Goal: Task Accomplishment & Management: Use online tool/utility

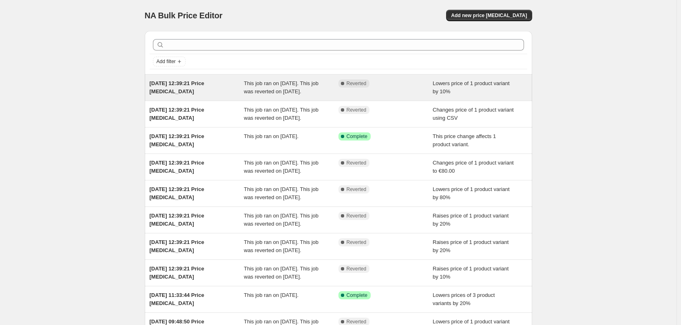
click at [247, 87] on div "This job ran on [DATE]. This job was reverted on [DATE]." at bounding box center [291, 88] width 95 height 16
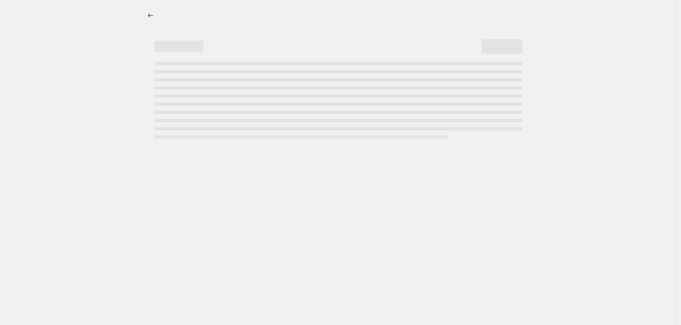
select select "percentage"
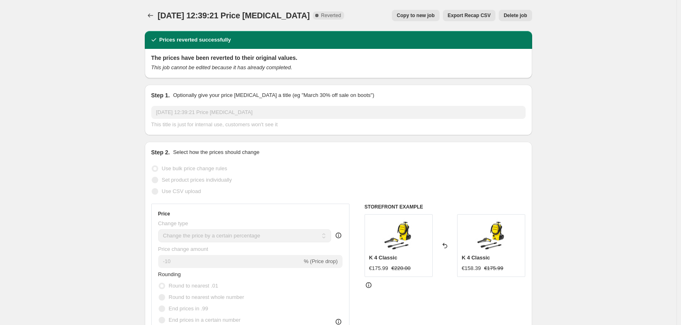
click at [429, 16] on span "Copy to new job" at bounding box center [416, 15] width 38 height 7
select select "percentage"
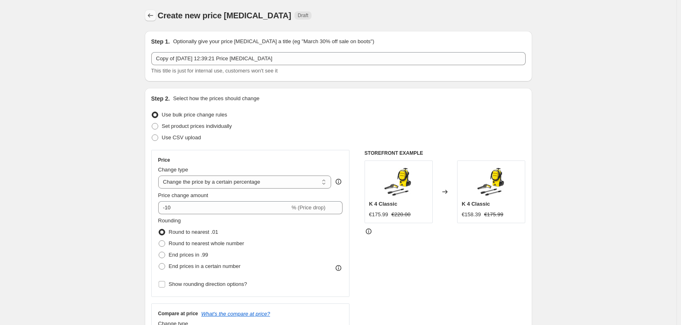
click at [149, 12] on icon "Price change jobs" at bounding box center [150, 15] width 8 height 8
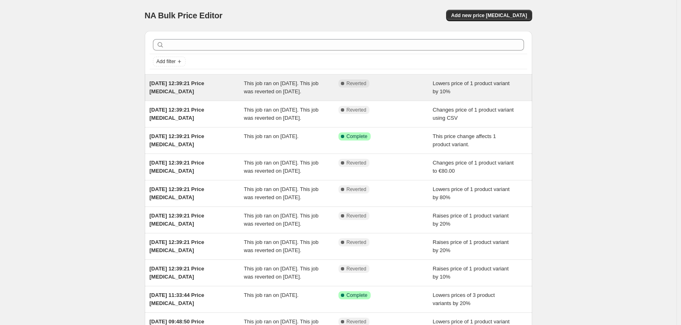
click at [381, 88] on div "Complete Reverted" at bounding box center [385, 88] width 95 height 16
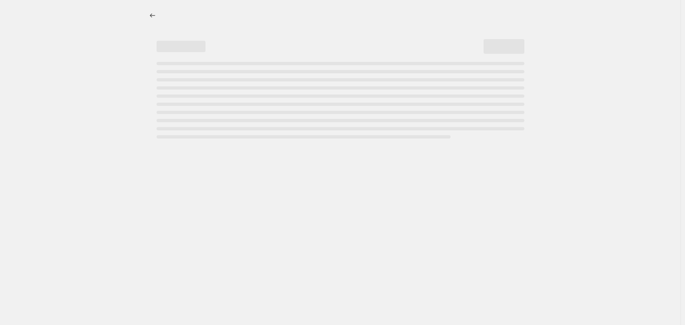
select select "percentage"
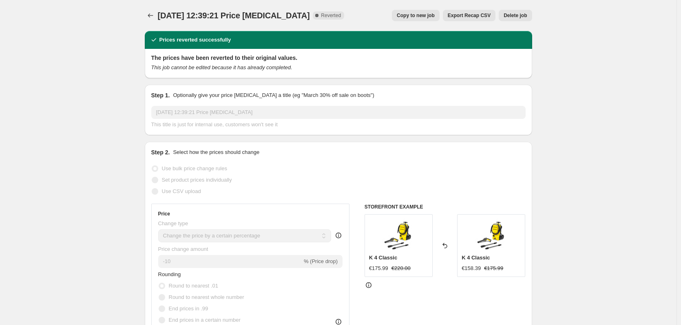
click at [480, 15] on span "Export Recap CSV" at bounding box center [469, 15] width 43 height 7
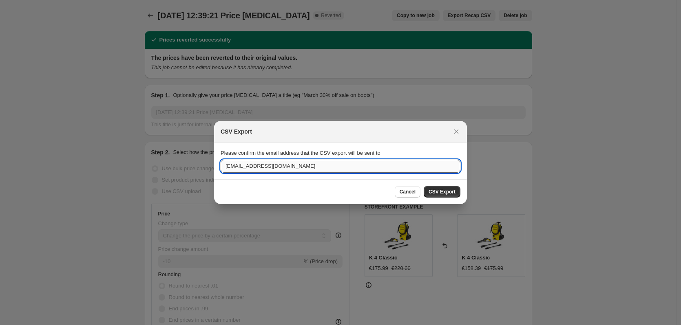
click at [372, 163] on input "[EMAIL_ADDRESS][DOMAIN_NAME]" at bounding box center [341, 166] width 240 height 13
type input "[PERSON_NAME][EMAIL_ADDRESS][DOMAIN_NAME]"
click at [436, 189] on span "CSV Export" at bounding box center [442, 192] width 27 height 7
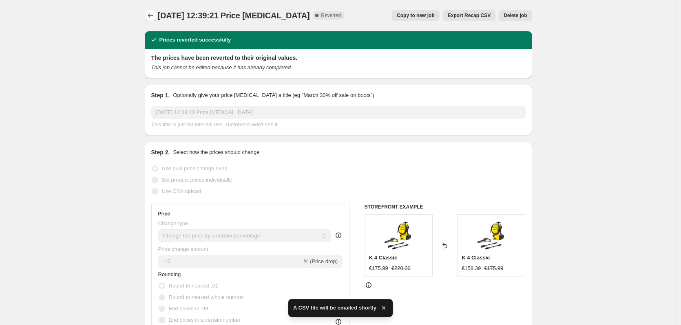
click at [149, 15] on icon "Price change jobs" at bounding box center [150, 15] width 8 height 8
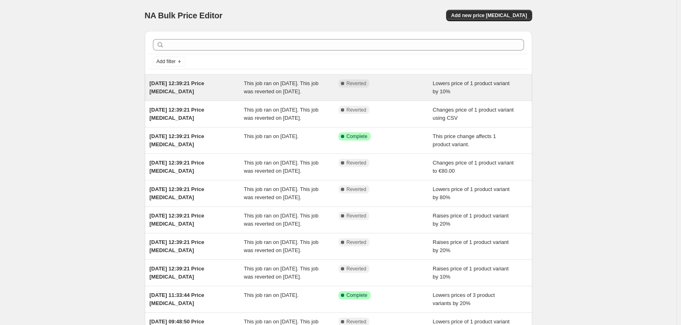
click at [283, 95] on div "This job ran on [DATE]. This job was reverted on [DATE]." at bounding box center [291, 88] width 95 height 16
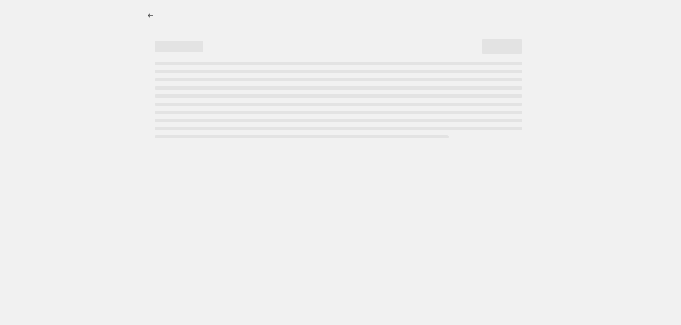
select select "percentage"
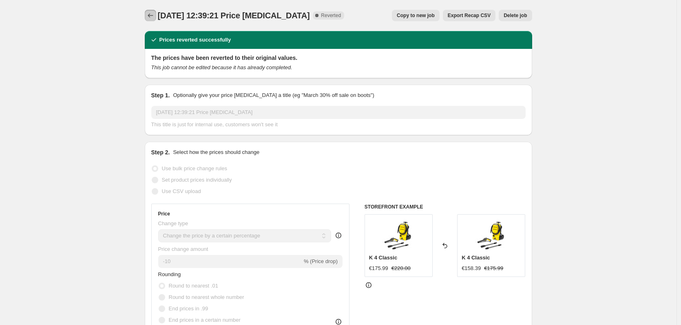
click at [150, 11] on button "Price change jobs" at bounding box center [150, 15] width 11 height 11
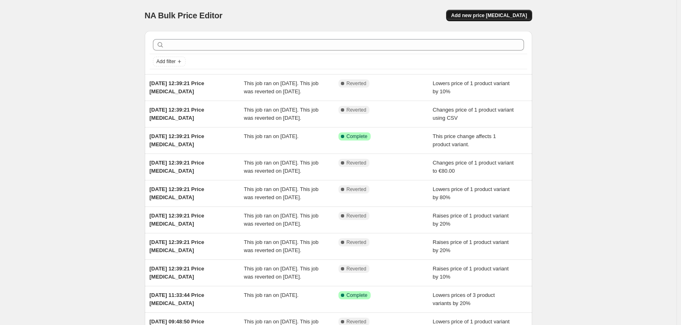
click at [505, 14] on span "Add new price [MEDICAL_DATA]" at bounding box center [489, 15] width 76 height 7
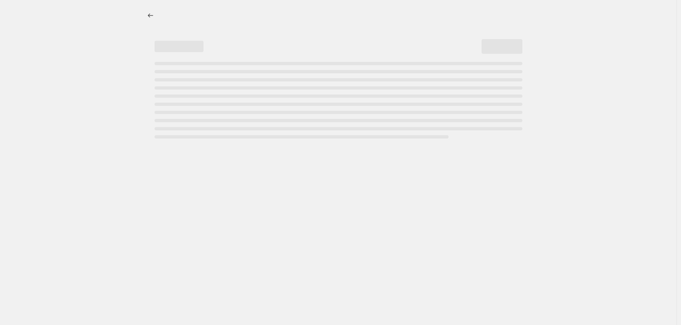
select select "percentage"
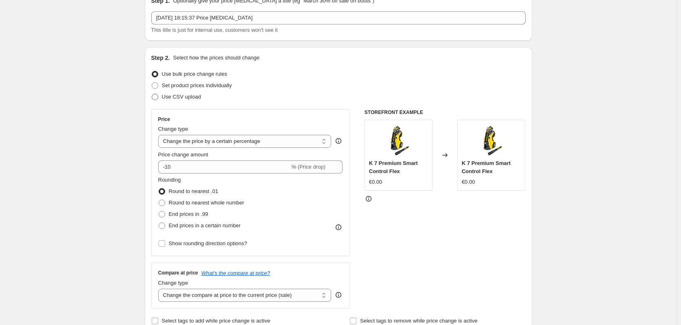
click at [193, 97] on span "Use CSV upload" at bounding box center [181, 97] width 39 height 6
click at [152, 94] on input "Use CSV upload" at bounding box center [152, 94] width 0 height 0
radio input "true"
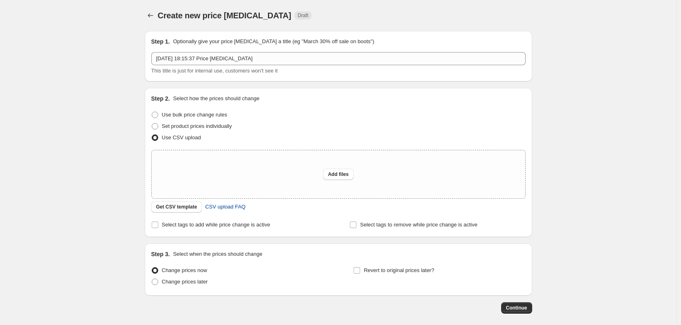
click at [233, 209] on span "CSV upload FAQ" at bounding box center [225, 207] width 40 height 8
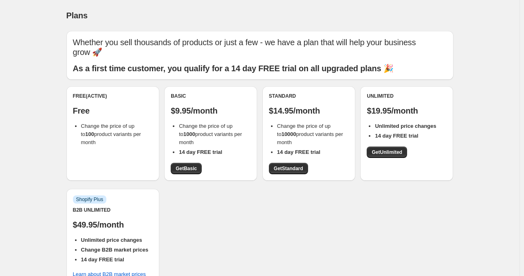
drag, startPoint x: 175, startPoint y: 110, endPoint x: 212, endPoint y: 143, distance: 49.7
click at [212, 143] on div "Basic $9.95/month Change the price of up to 1000 product variants per month 14 …" at bounding box center [211, 134] width 80 height 82
click at [356, 209] on div "Free (Active) Free Change the price of up to 100 product variants per month Bas…" at bounding box center [259, 198] width 387 height 225
